Goal: Communication & Community: Answer question/provide support

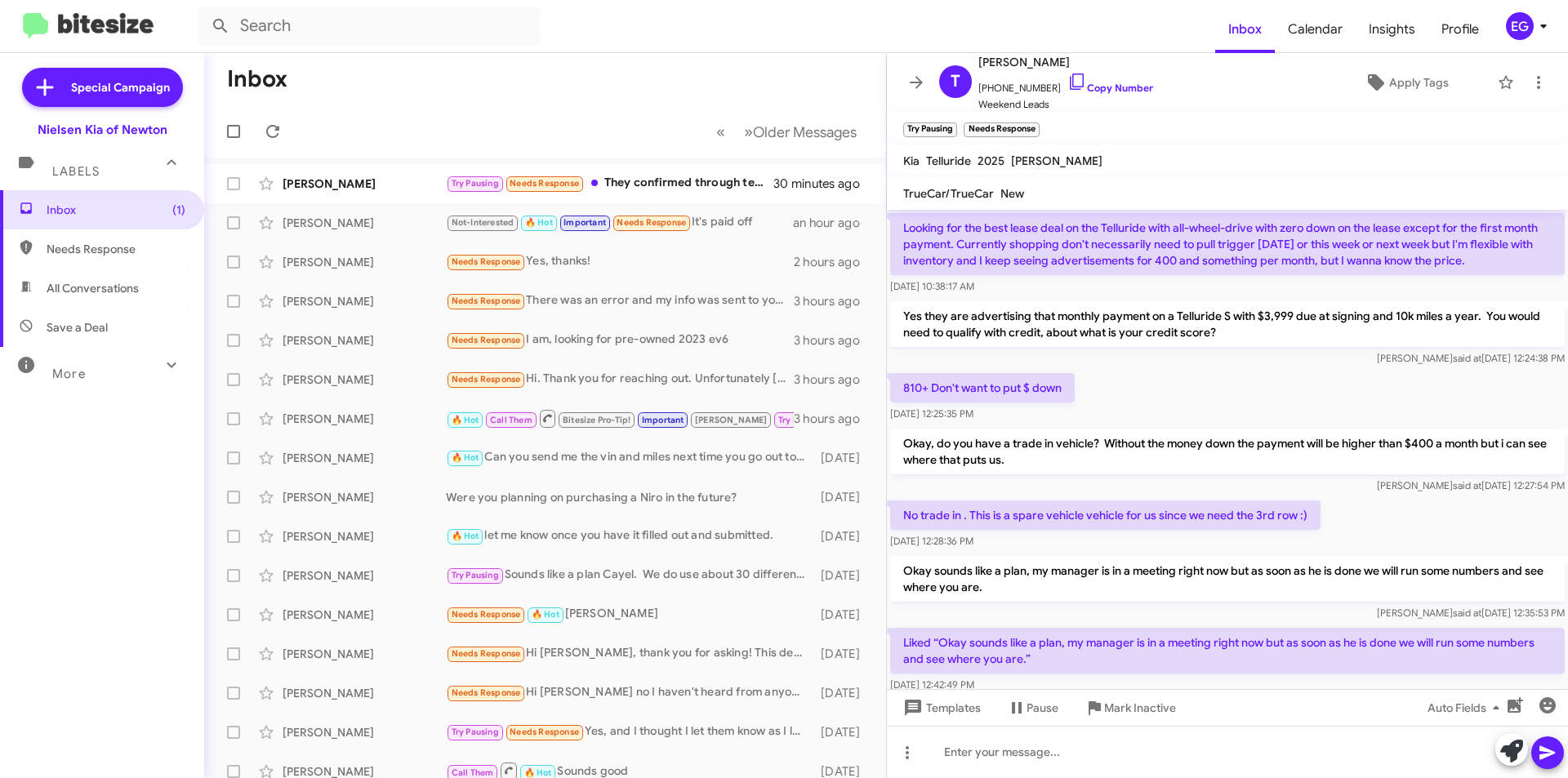
scroll to position [877, 0]
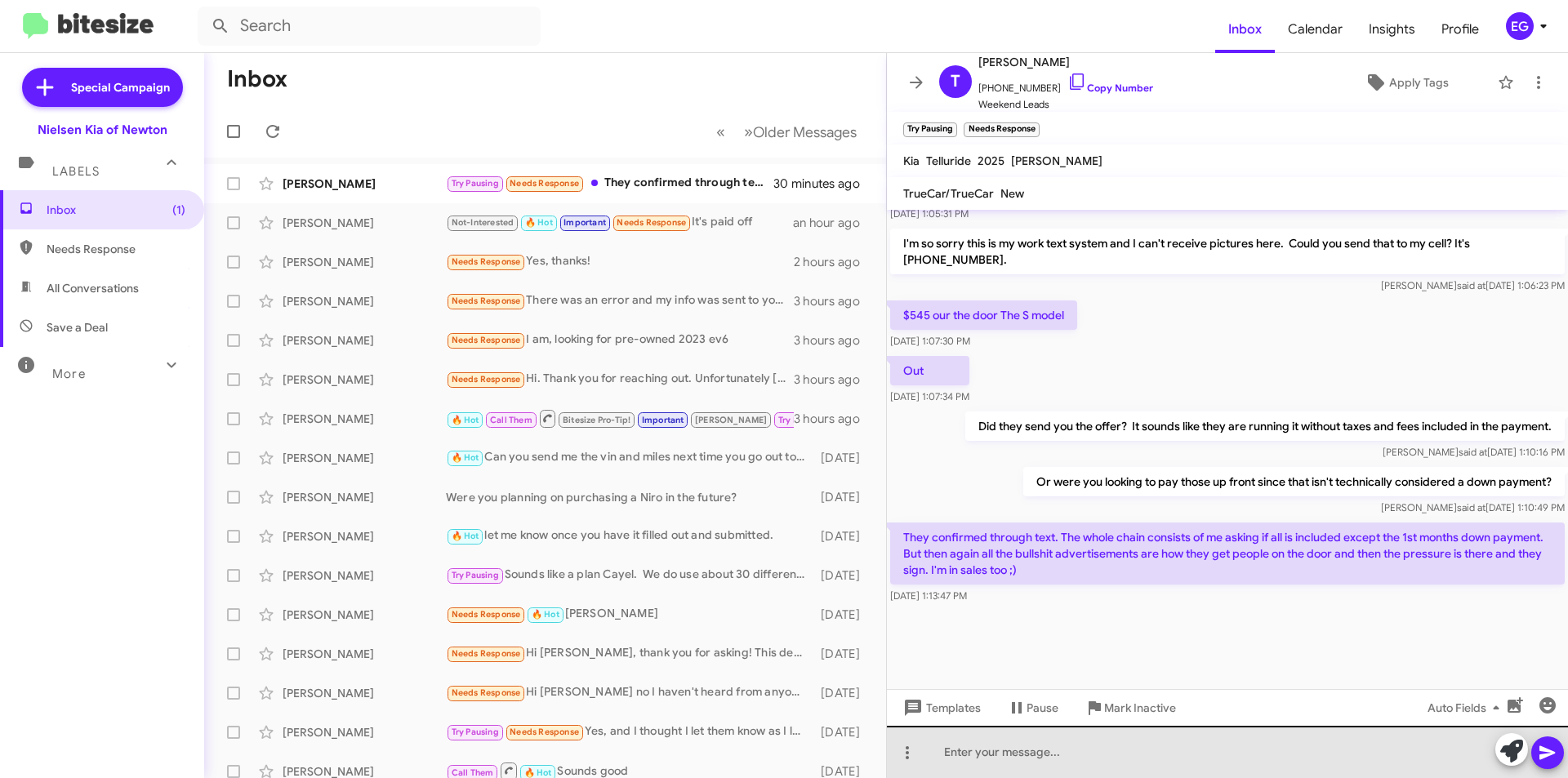
click at [973, 746] on div at bounding box center [1227, 752] width 681 height 52
click at [1105, 752] on div "You completely get it then lol!! What type of sales are you in?" at bounding box center [1227, 752] width 681 height 52
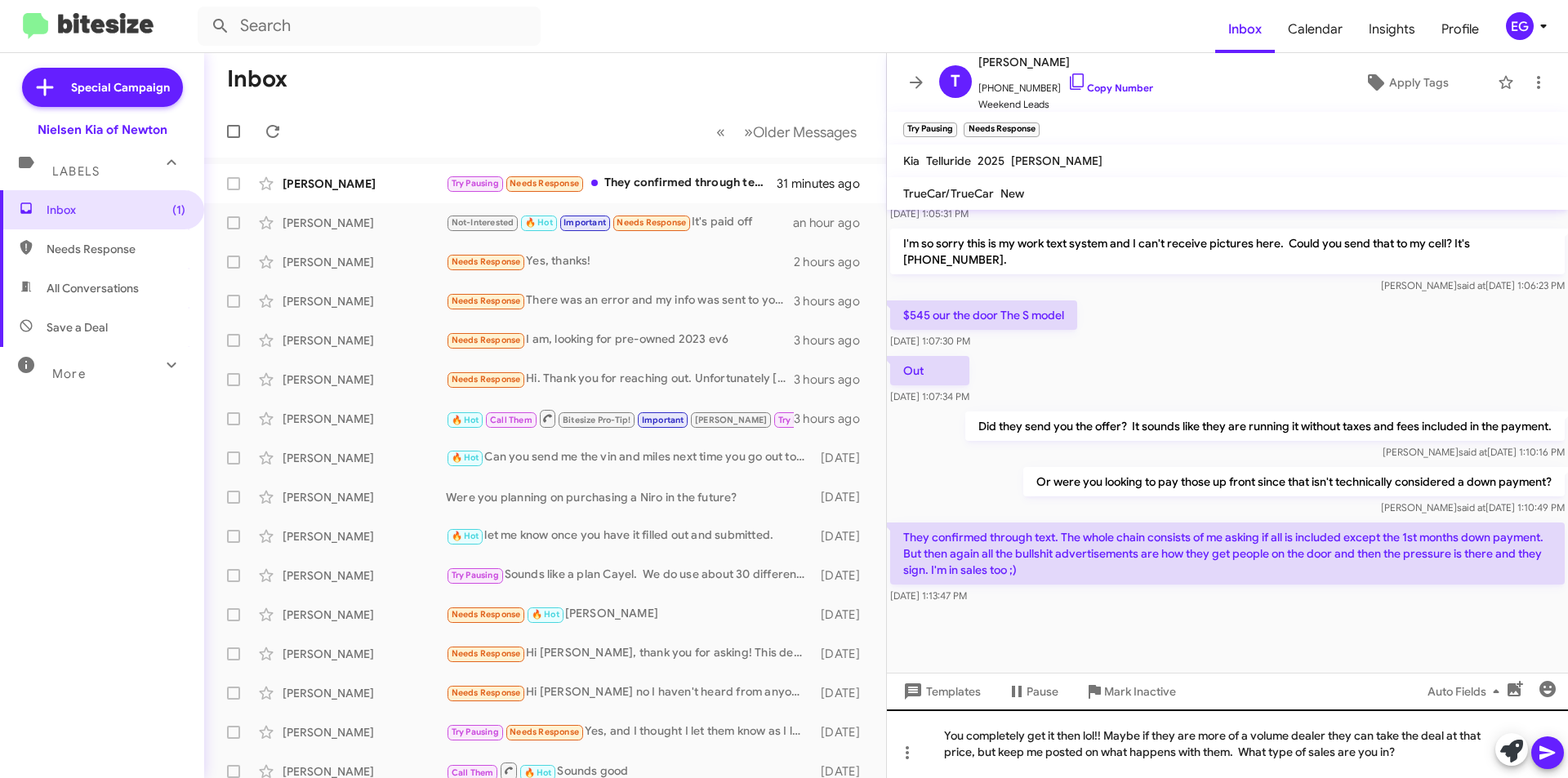
click at [1105, 734] on div "You completely get it then lol!! Maybe if they are more of a volume dealer they…" at bounding box center [1227, 744] width 681 height 69
click at [1543, 752] on icon at bounding box center [1547, 753] width 19 height 19
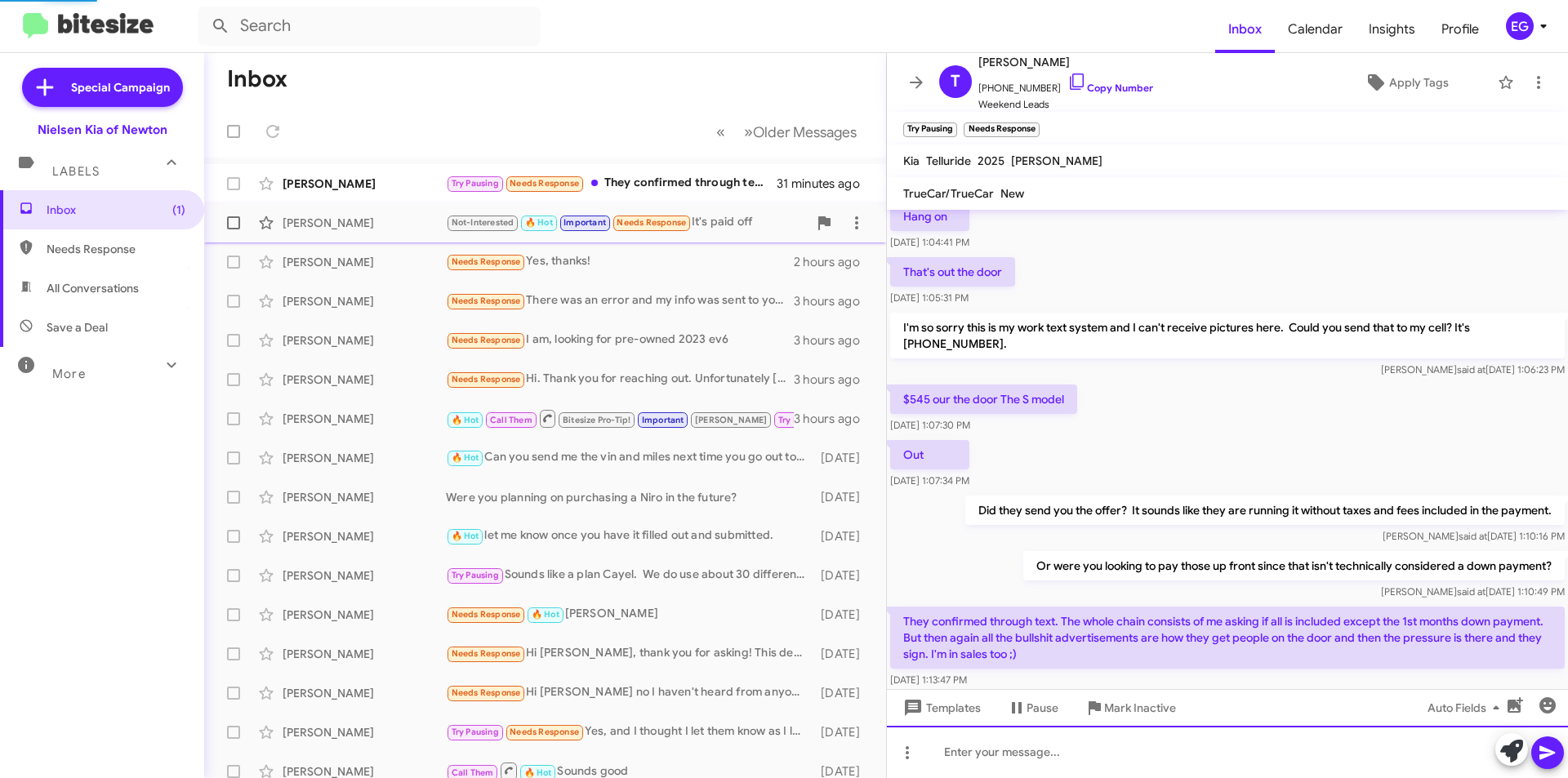
scroll to position [0, 0]
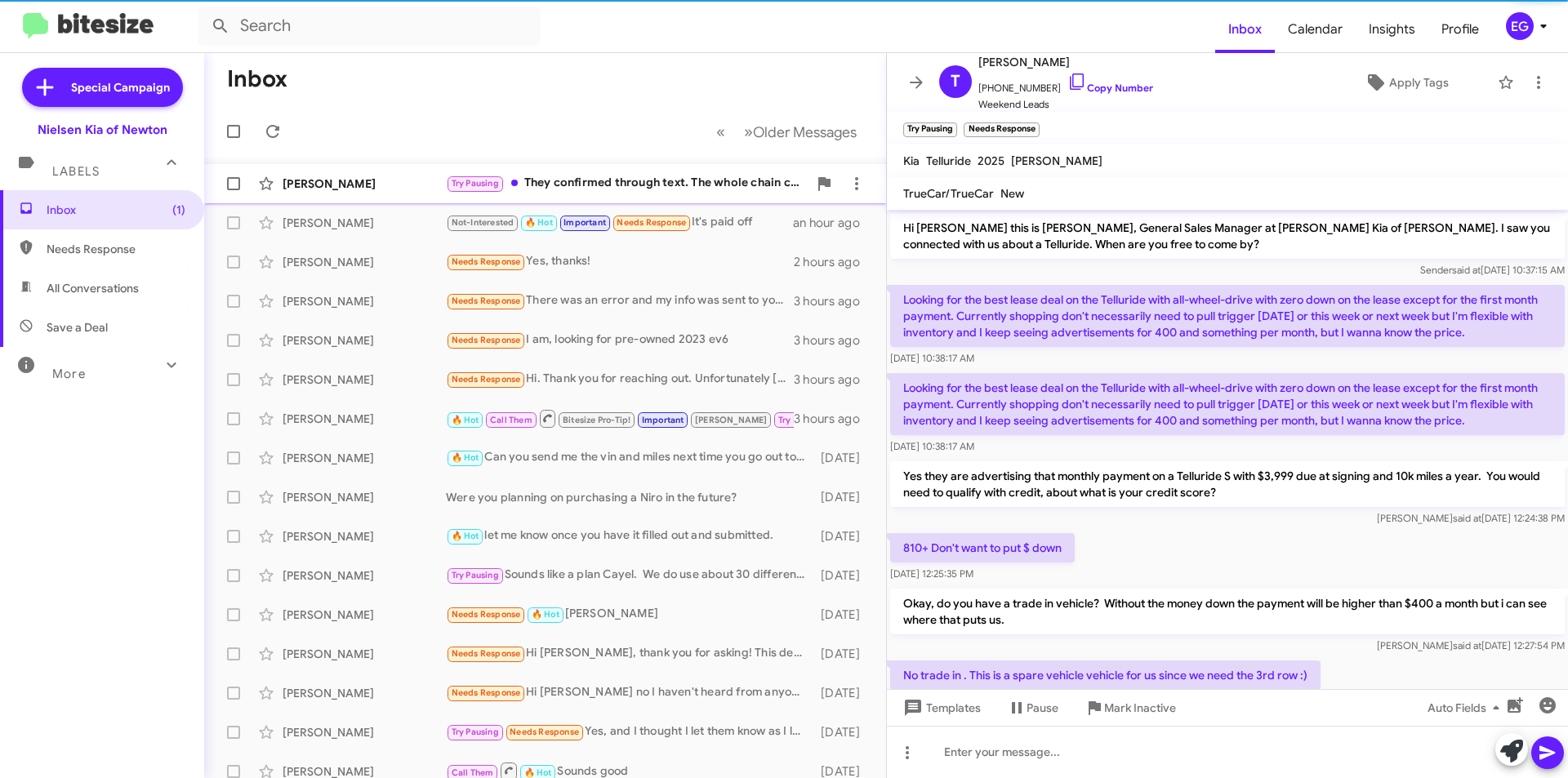
click at [348, 196] on div "[PERSON_NAME] Try Pausing They confirmed through text. The whole chain consists…" at bounding box center [545, 183] width 656 height 32
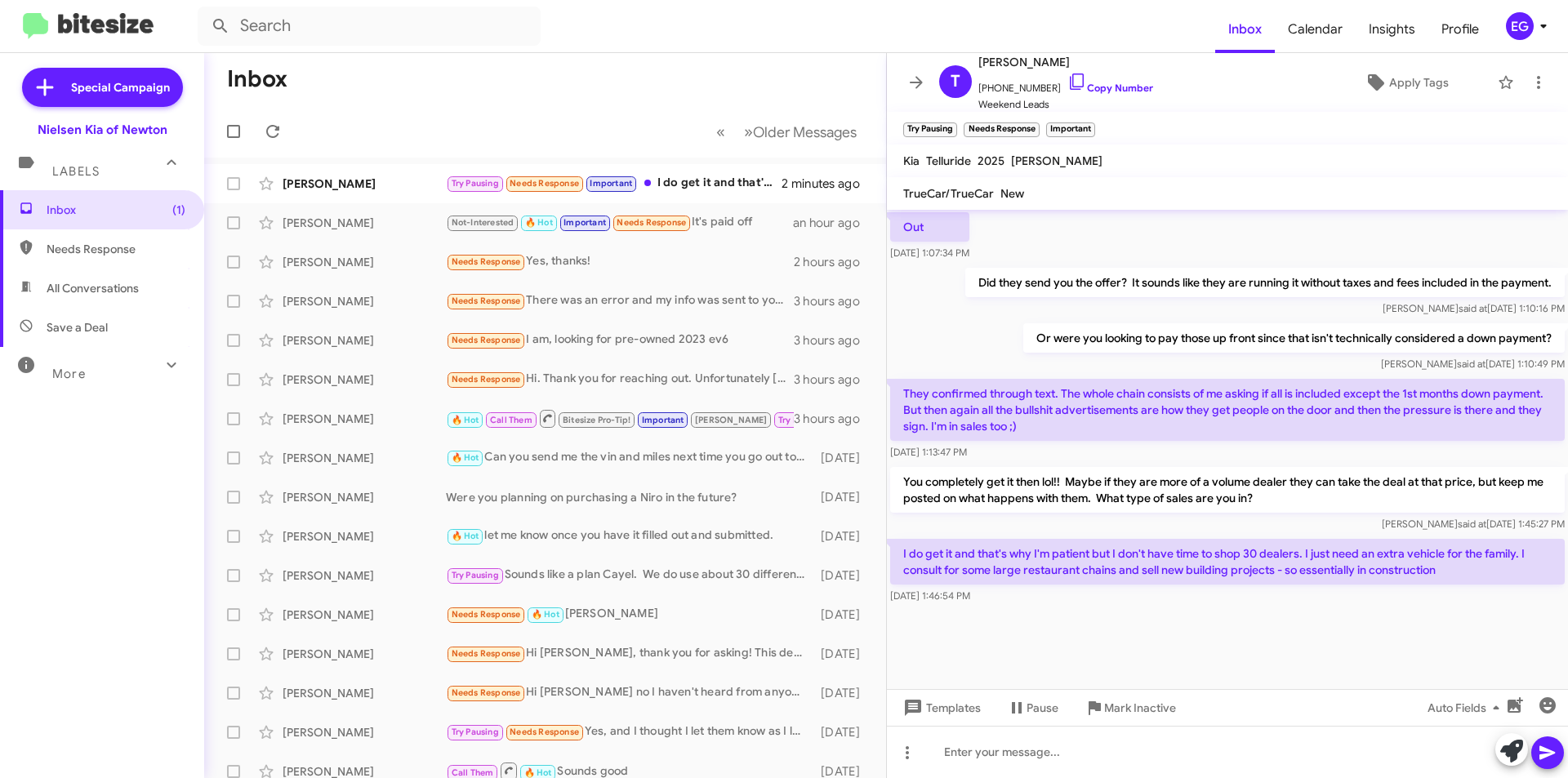
scroll to position [860, 0]
click at [996, 754] on div at bounding box center [1227, 752] width 681 height 52
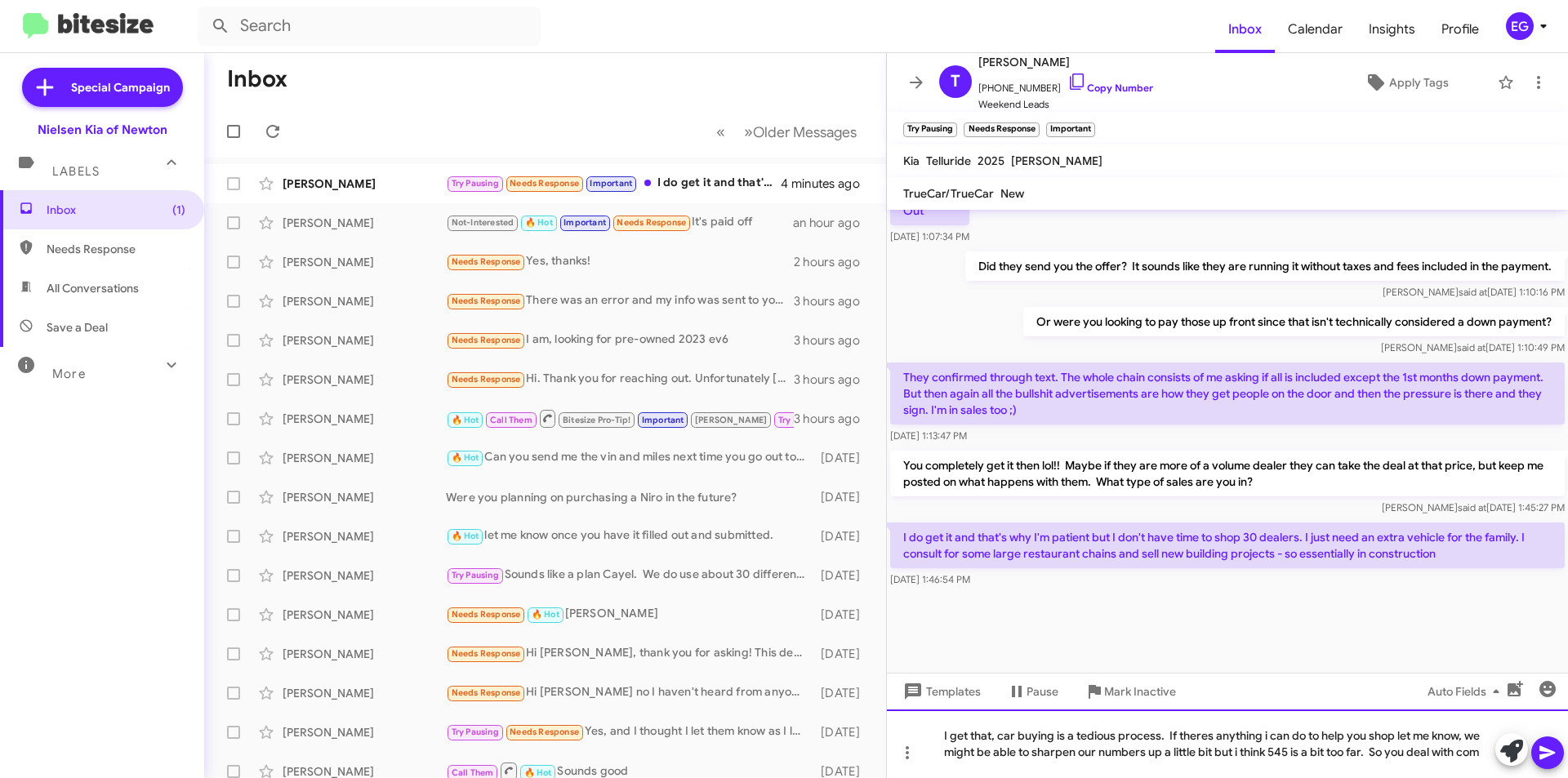
scroll to position [892, 0]
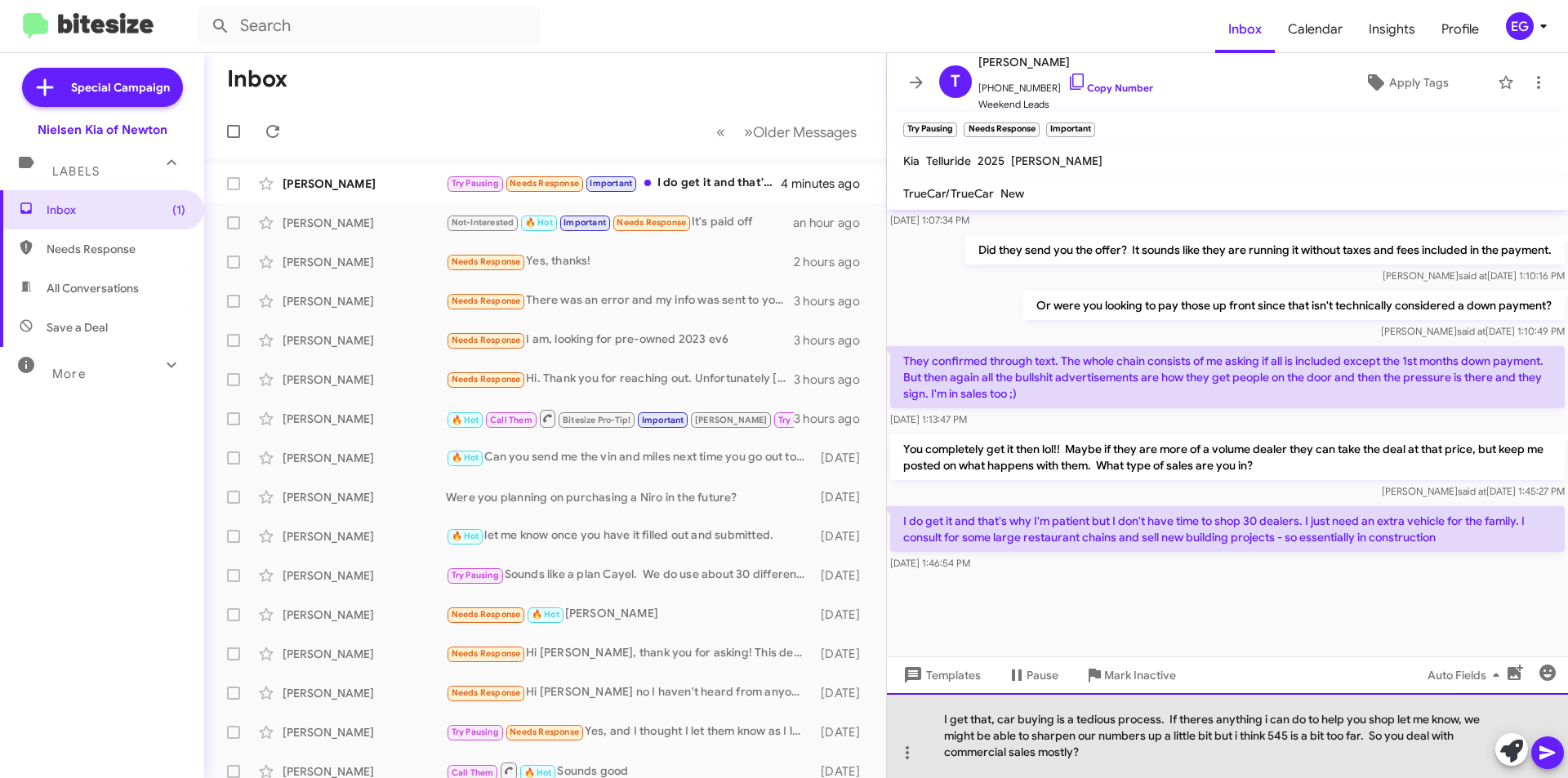
click at [1098, 750] on div "I get that, car buying is a tedious process. If theres anything i can do to hel…" at bounding box center [1227, 735] width 681 height 85
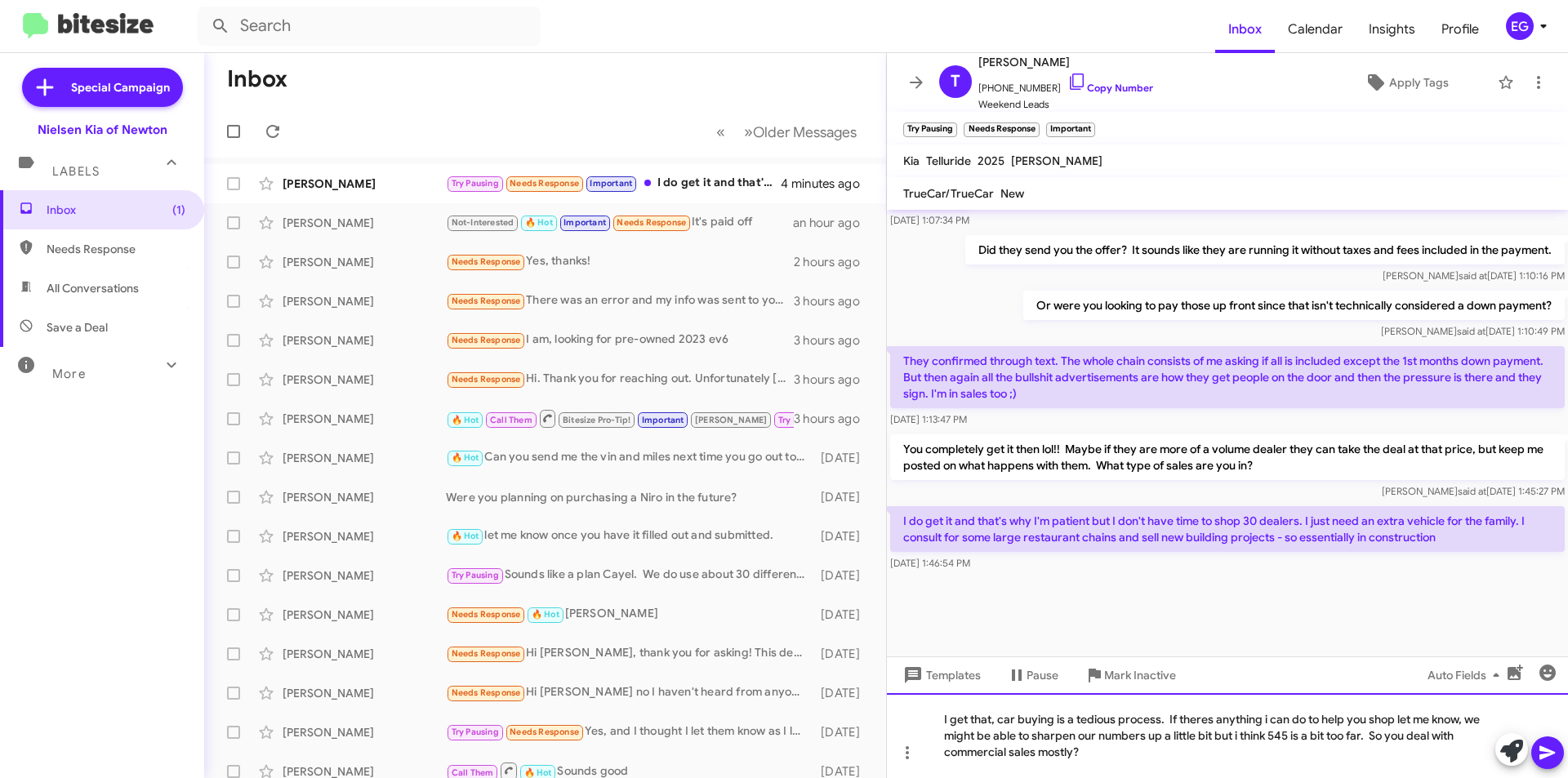
click at [1363, 736] on div "I get that, car buying is a tedious process. If theres anything i can do to hel…" at bounding box center [1227, 735] width 681 height 85
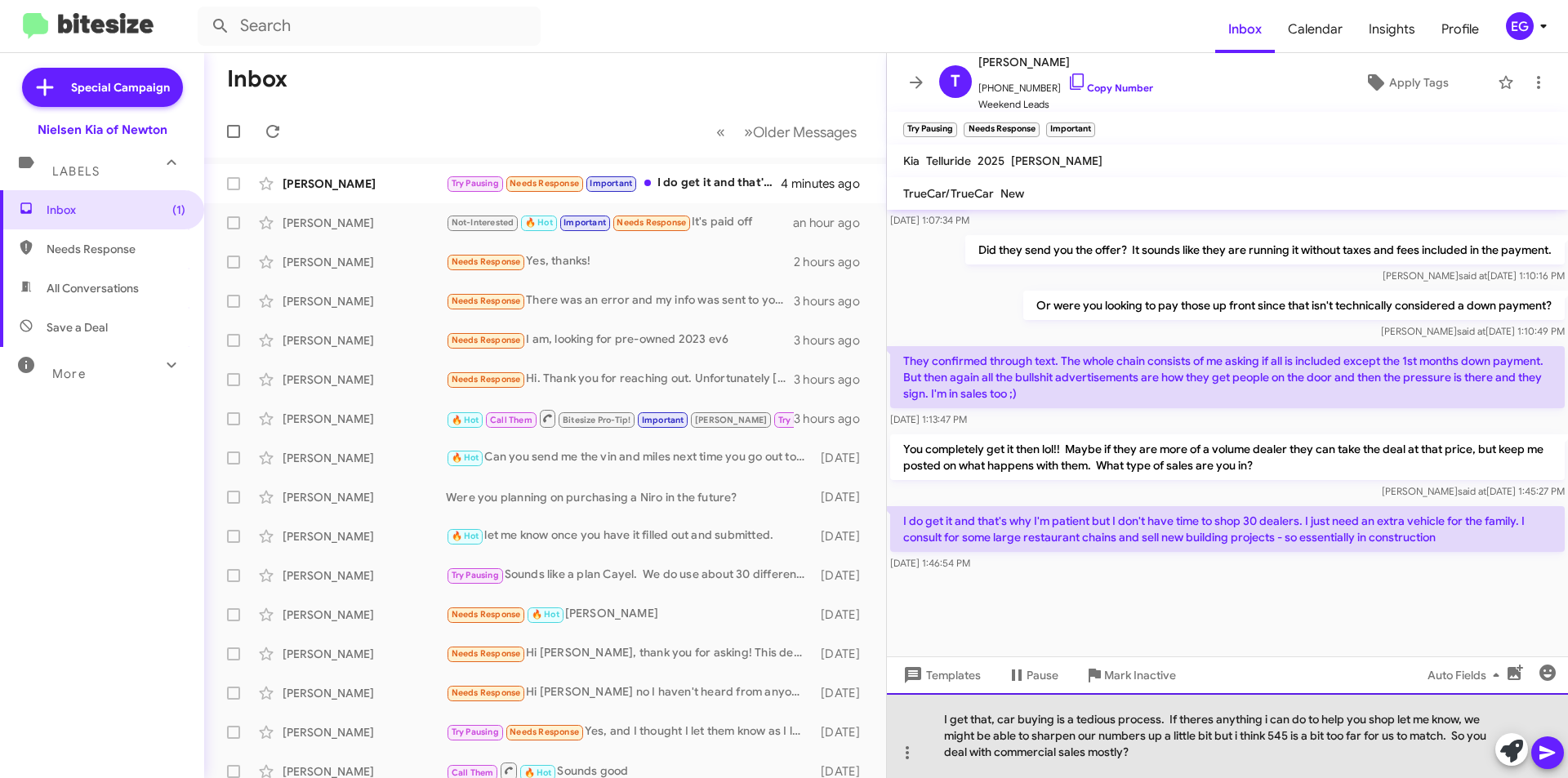
click at [1312, 752] on div "I get that, car buying is a tedious process. If theres anything i can do to hel…" at bounding box center [1227, 735] width 681 height 85
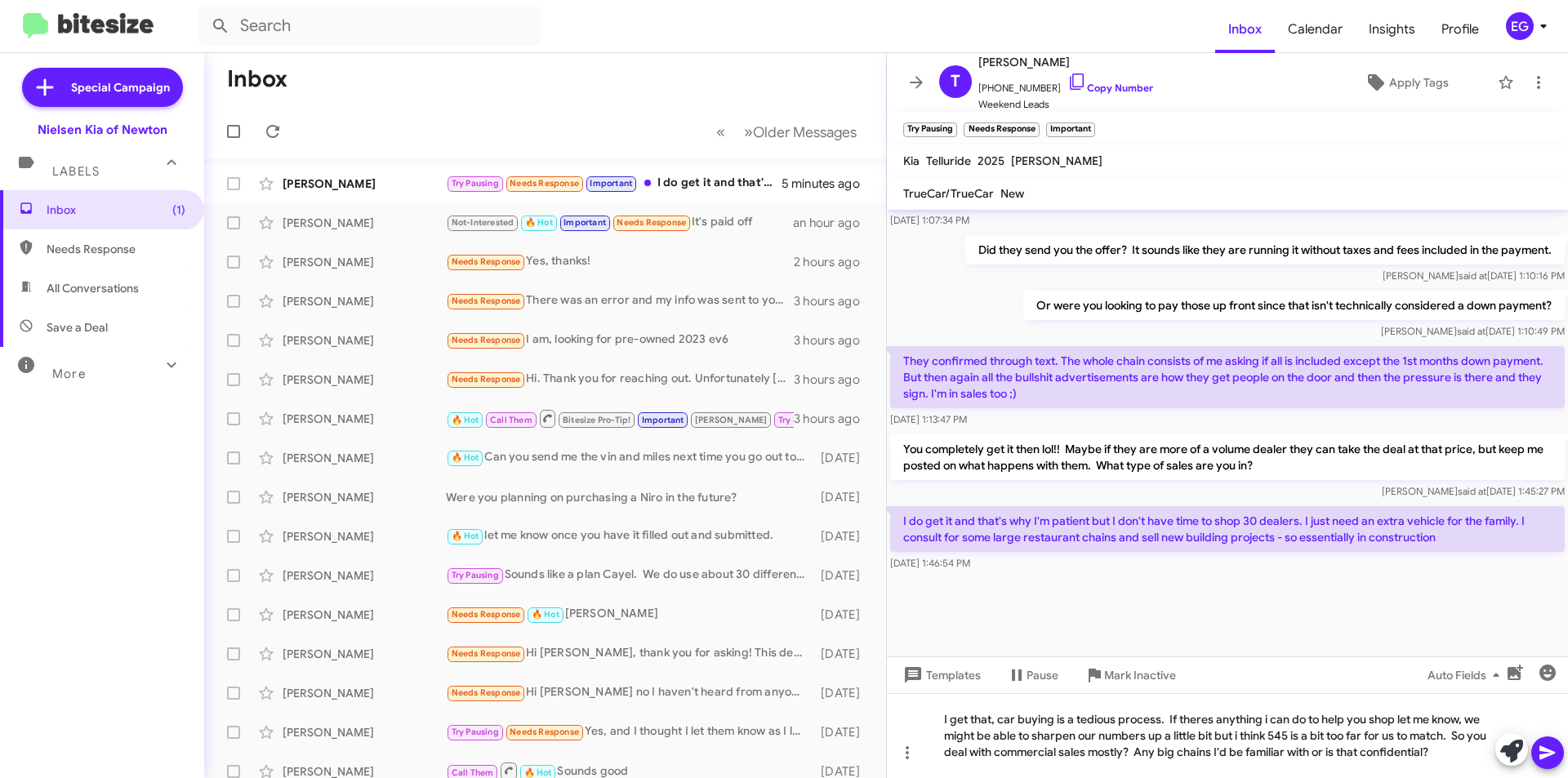
click at [1549, 747] on icon at bounding box center [1547, 753] width 19 height 19
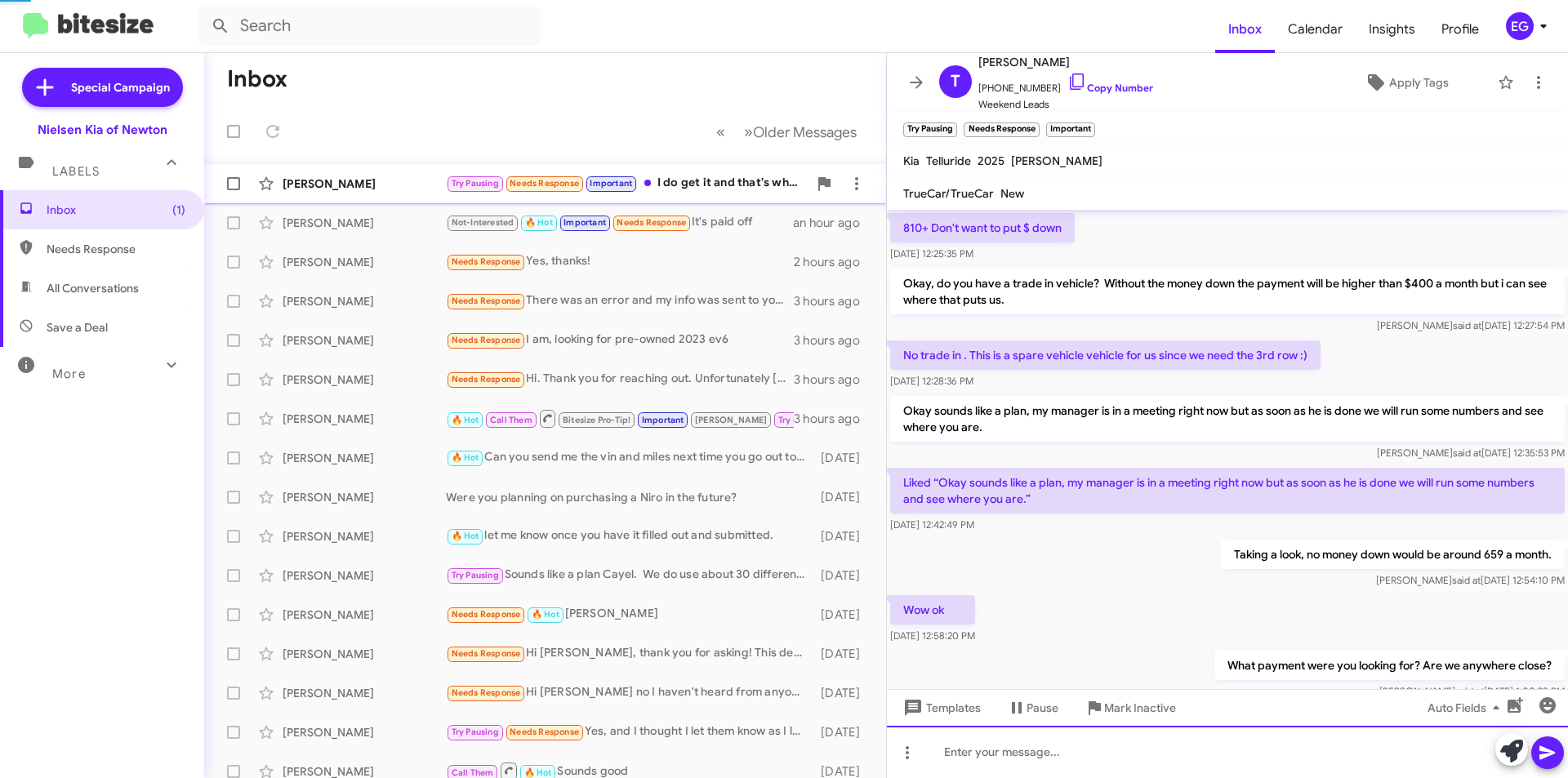
scroll to position [82, 0]
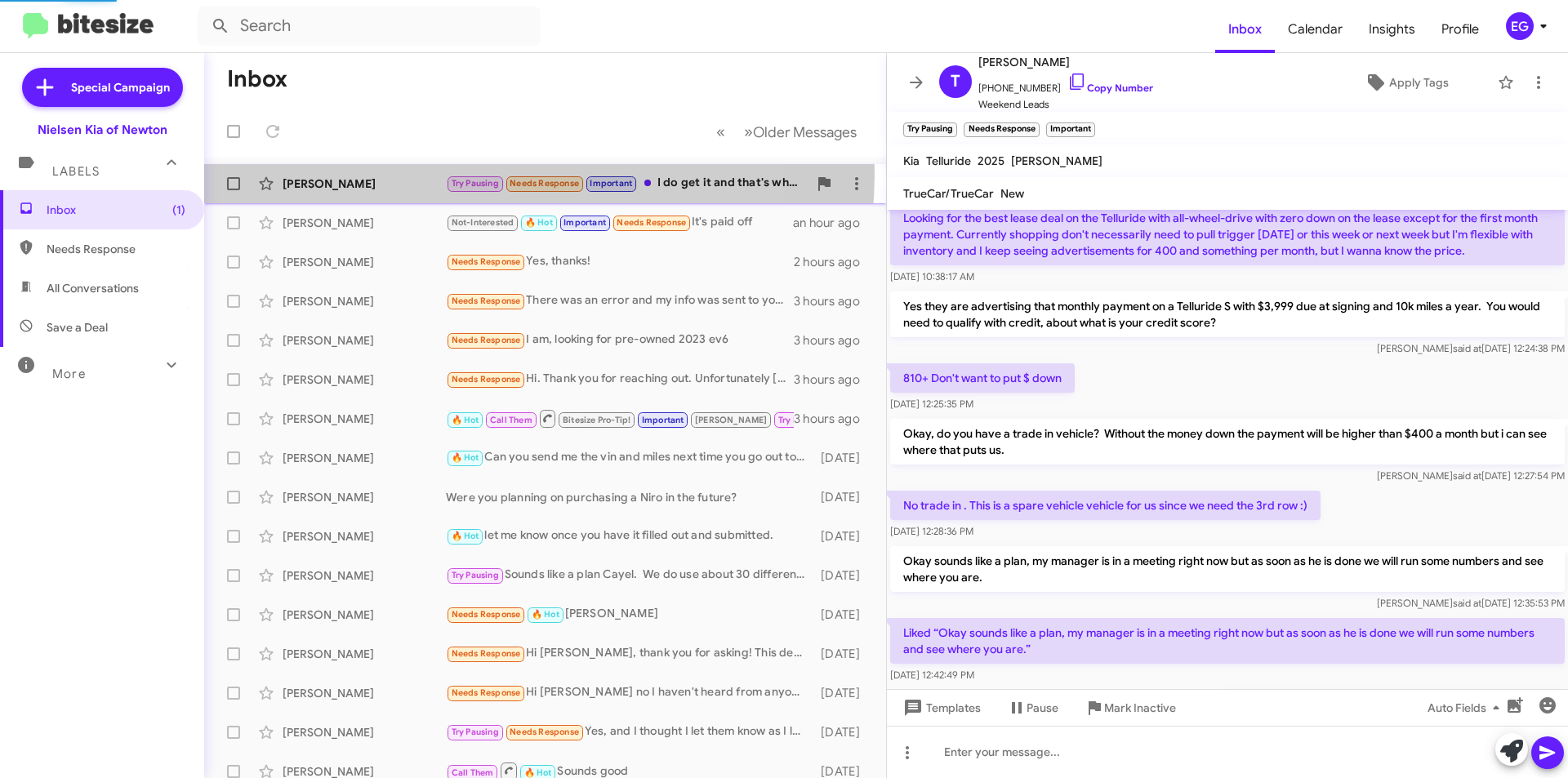
click at [414, 173] on div "[PERSON_NAME] Try Pausing Needs Response Important I do get it and that's why I…" at bounding box center [545, 183] width 656 height 32
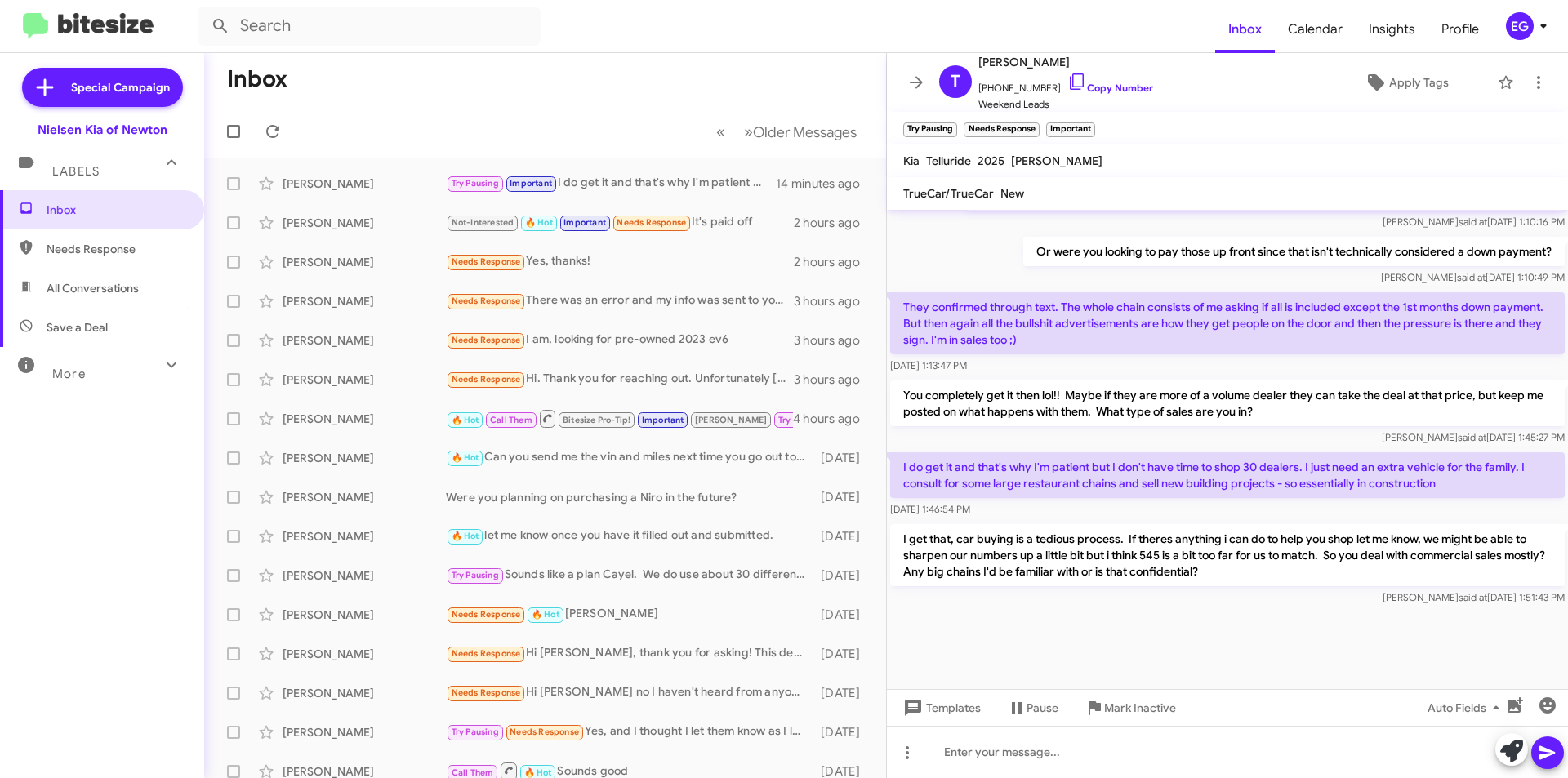
scroll to position [1197, 0]
